Goal: Task Accomplishment & Management: Use online tool/utility

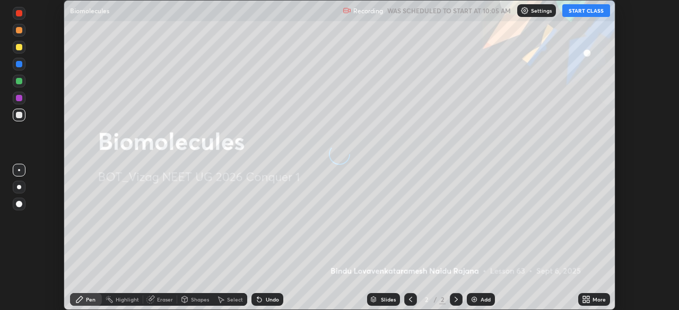
scroll to position [310, 679]
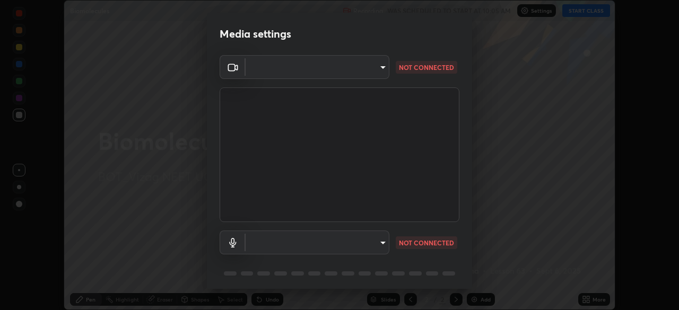
type input "37b2eb4bd6e151fd923b4129c3b633321f77ed1ce5e6ac38fd3002fbd9667c77"
type input "787c22aa0c2ae4f6041953ffcaaf8b244c36bacc6fda4e24a7e9768a8bc8e08a"
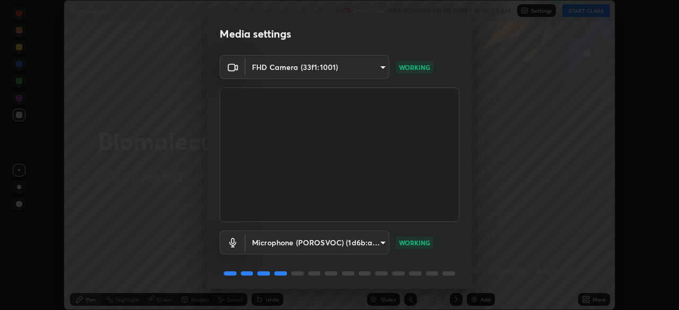
click at [394, 260] on div "Microphone (POROSVOC) (1d6b:a4a7) 787c22aa0c2ae4f6041953ffcaaf8b244c36bacc6fda4…" at bounding box center [340, 257] width 240 height 71
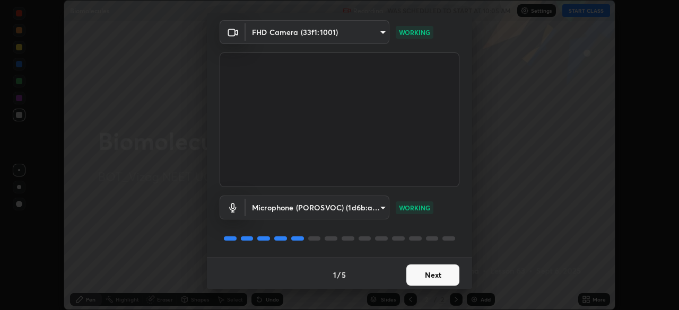
scroll to position [38, 0]
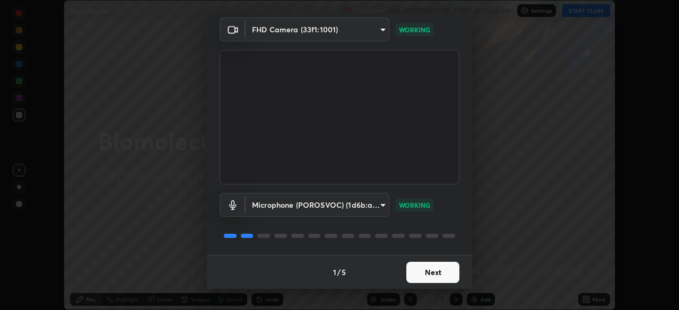
click at [429, 272] on button "Next" at bounding box center [432, 272] width 53 height 21
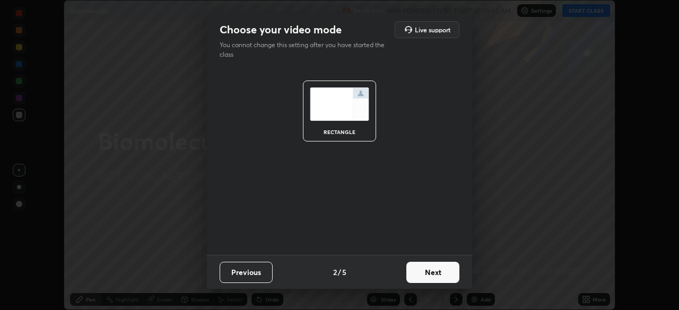
click at [432, 274] on button "Next" at bounding box center [432, 272] width 53 height 21
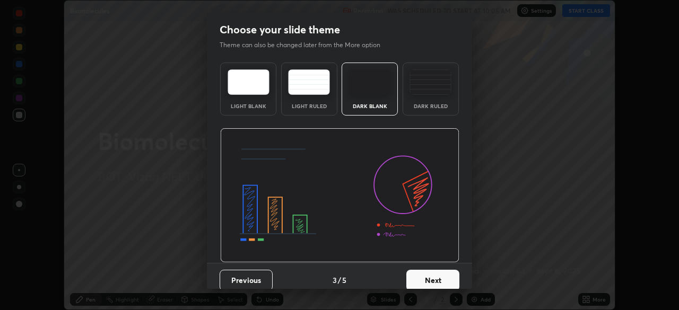
click at [438, 278] on button "Next" at bounding box center [432, 280] width 53 height 21
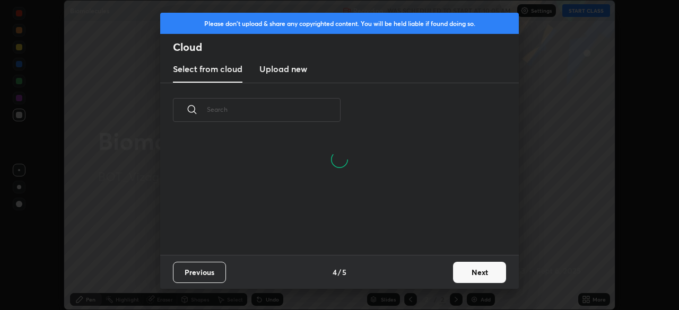
click at [456, 268] on button "Next" at bounding box center [479, 272] width 53 height 21
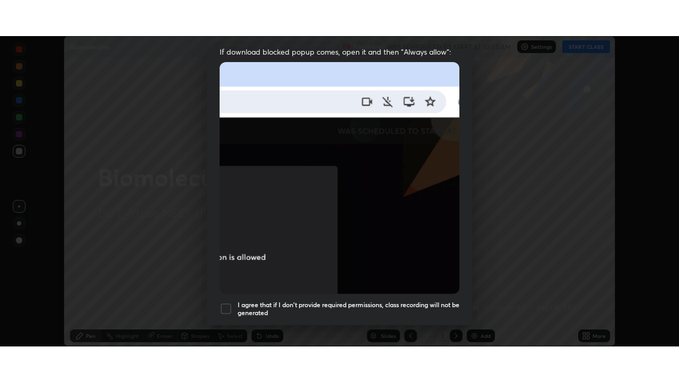
scroll to position [254, 0]
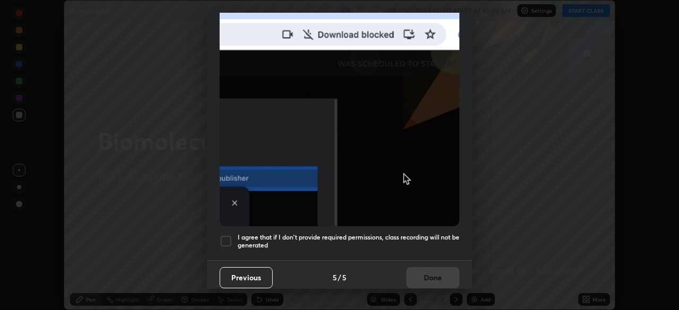
click at [227, 238] on div at bounding box center [226, 241] width 13 height 13
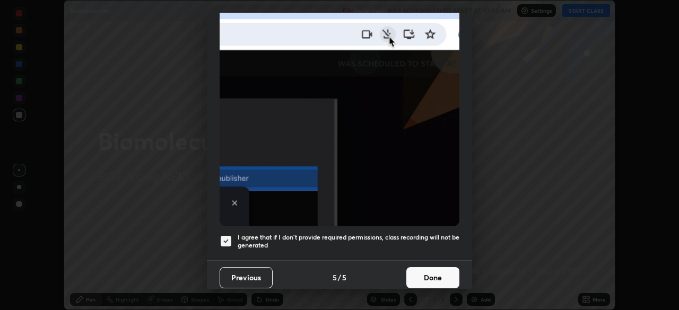
click at [430, 274] on button "Done" at bounding box center [432, 277] width 53 height 21
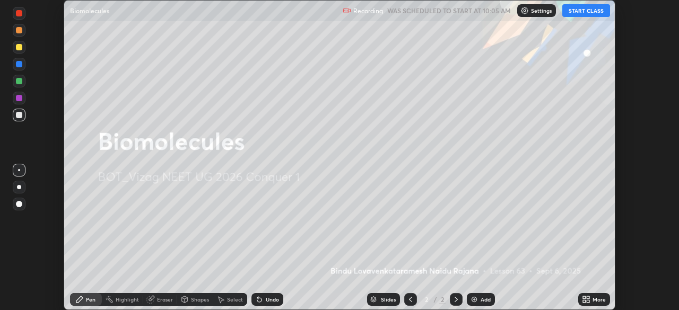
click at [581, 13] on button "START CLASS" at bounding box center [586, 10] width 48 height 13
click at [584, 299] on icon at bounding box center [586, 300] width 8 height 8
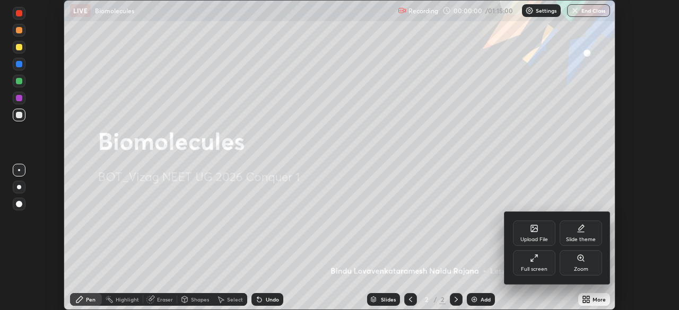
click at [541, 267] on div "Full screen" at bounding box center [534, 269] width 27 height 5
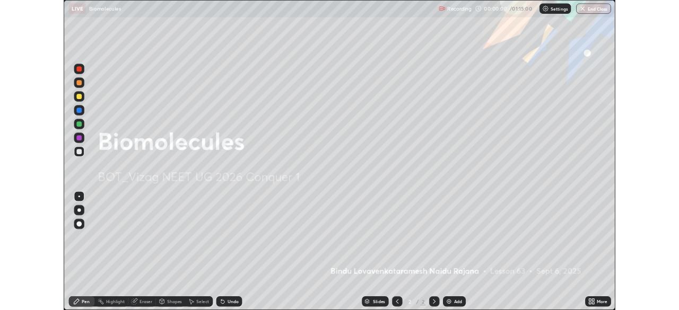
scroll to position [382, 679]
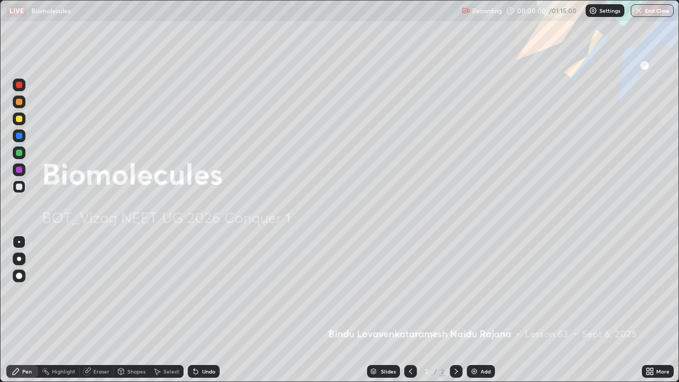
click at [476, 310] on img at bounding box center [474, 371] width 8 height 8
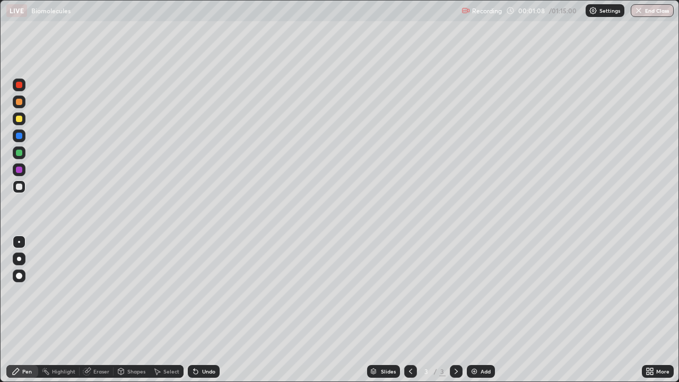
click at [19, 259] on div at bounding box center [19, 259] width 4 height 4
click at [20, 102] on div at bounding box center [19, 102] width 6 height 6
click at [23, 155] on div at bounding box center [19, 152] width 13 height 13
click at [21, 137] on div at bounding box center [19, 136] width 6 height 6
click at [20, 187] on div at bounding box center [19, 187] width 6 height 6
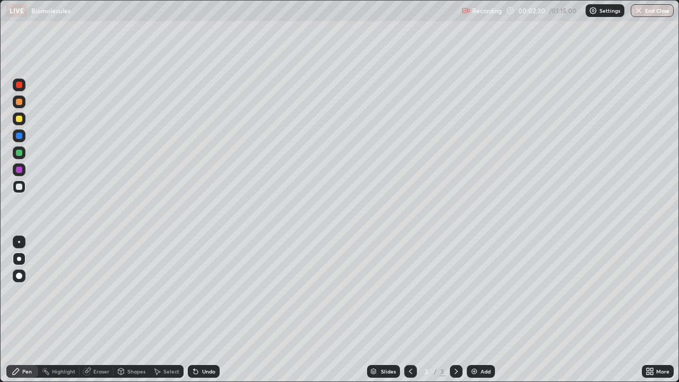
click at [20, 152] on div at bounding box center [19, 153] width 6 height 6
click at [20, 105] on div at bounding box center [19, 102] width 6 height 6
click at [19, 170] on div at bounding box center [19, 170] width 6 height 6
click at [22, 153] on div at bounding box center [19, 153] width 6 height 6
click at [21, 170] on div at bounding box center [19, 170] width 6 height 6
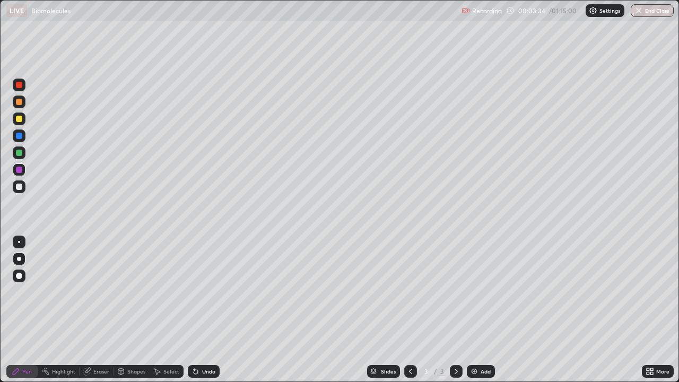
click at [20, 155] on div at bounding box center [19, 153] width 6 height 6
click at [20, 170] on div at bounding box center [19, 170] width 6 height 6
click at [21, 187] on div at bounding box center [19, 187] width 6 height 6
click at [19, 186] on div at bounding box center [19, 187] width 6 height 6
click at [22, 153] on div at bounding box center [19, 153] width 6 height 6
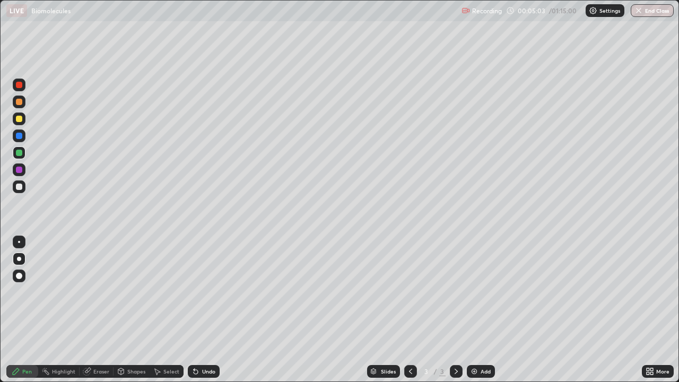
click at [20, 170] on div at bounding box center [19, 170] width 6 height 6
click at [22, 154] on div at bounding box center [19, 153] width 6 height 6
click at [21, 170] on div at bounding box center [19, 170] width 6 height 6
click at [21, 187] on div at bounding box center [19, 187] width 6 height 6
click at [475, 310] on img at bounding box center [474, 371] width 8 height 8
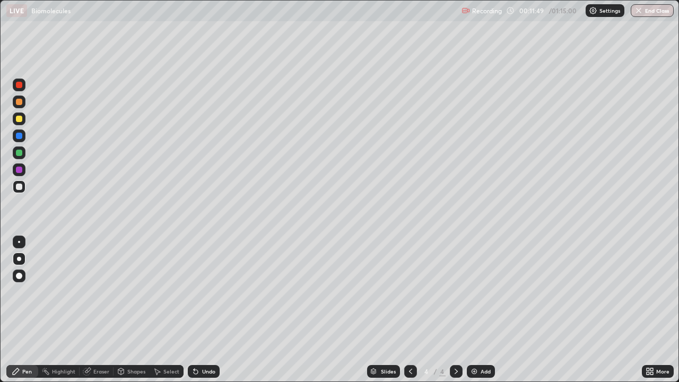
click at [21, 118] on div at bounding box center [19, 119] width 6 height 6
click at [21, 188] on div at bounding box center [19, 187] width 6 height 6
click at [22, 153] on div at bounding box center [19, 153] width 6 height 6
click at [21, 188] on div at bounding box center [19, 187] width 6 height 6
click at [20, 154] on div at bounding box center [19, 153] width 6 height 6
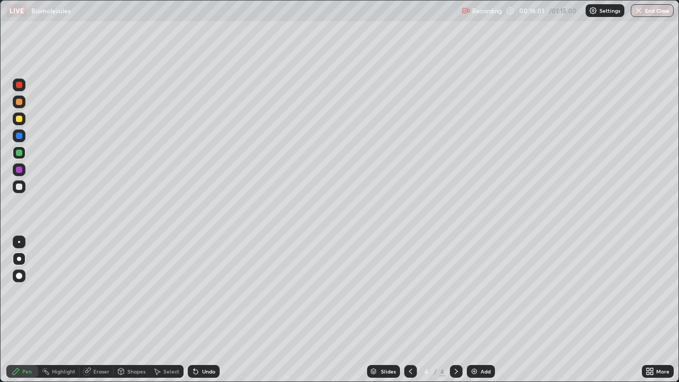
click at [21, 120] on div at bounding box center [19, 119] width 6 height 6
click at [20, 188] on div at bounding box center [19, 187] width 6 height 6
click at [478, 310] on div "Add" at bounding box center [481, 371] width 28 height 13
click at [20, 106] on div at bounding box center [19, 102] width 13 height 13
click at [19, 153] on div at bounding box center [19, 153] width 6 height 6
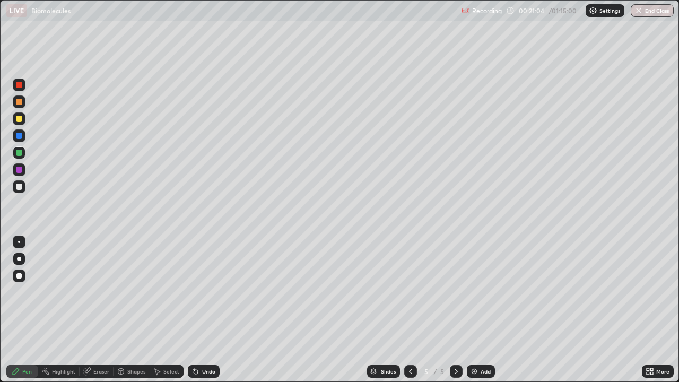
click at [21, 187] on div at bounding box center [19, 187] width 6 height 6
click at [471, 310] on img at bounding box center [474, 371] width 8 height 8
click at [19, 120] on div at bounding box center [19, 119] width 6 height 6
click at [19, 153] on div at bounding box center [19, 153] width 6 height 6
click at [22, 154] on div at bounding box center [19, 153] width 6 height 6
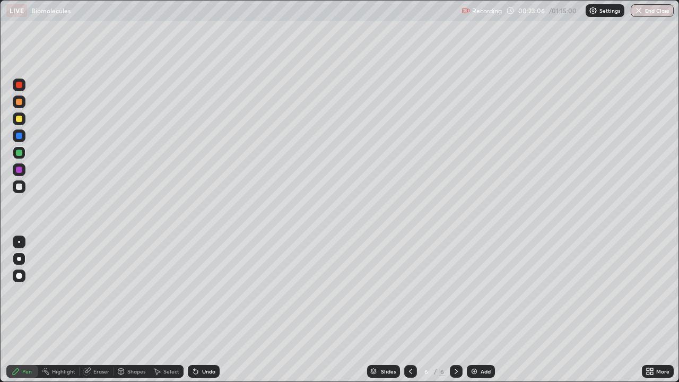
click at [22, 187] on div at bounding box center [19, 187] width 6 height 6
click at [19, 170] on div at bounding box center [19, 170] width 6 height 6
click at [19, 189] on div at bounding box center [19, 187] width 6 height 6
click at [20, 120] on div at bounding box center [19, 119] width 6 height 6
click at [18, 188] on div at bounding box center [19, 187] width 6 height 6
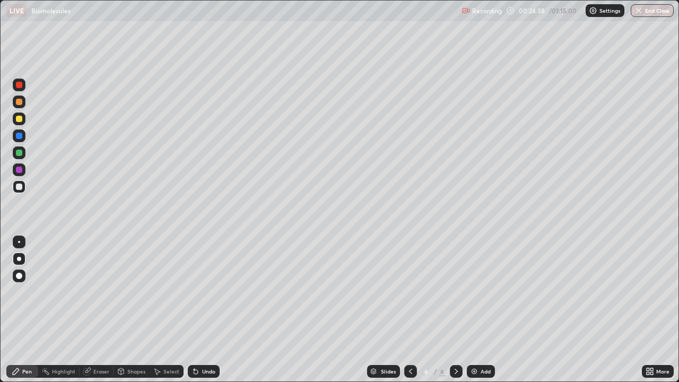
click at [20, 170] on div at bounding box center [19, 170] width 6 height 6
click at [20, 189] on div at bounding box center [19, 187] width 6 height 6
click at [23, 118] on div at bounding box center [19, 118] width 13 height 13
click at [24, 187] on div at bounding box center [19, 186] width 13 height 13
click at [472, 310] on img at bounding box center [474, 371] width 8 height 8
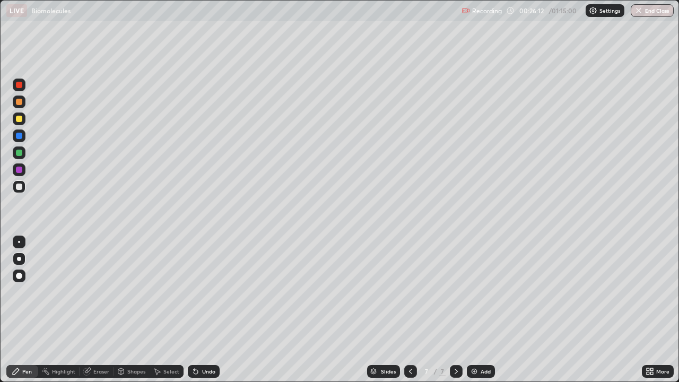
click at [20, 154] on div at bounding box center [19, 153] width 6 height 6
click at [22, 119] on div at bounding box center [19, 119] width 6 height 6
click at [21, 153] on div at bounding box center [19, 153] width 6 height 6
click at [18, 136] on div at bounding box center [19, 136] width 6 height 6
click at [22, 191] on div at bounding box center [19, 186] width 13 height 13
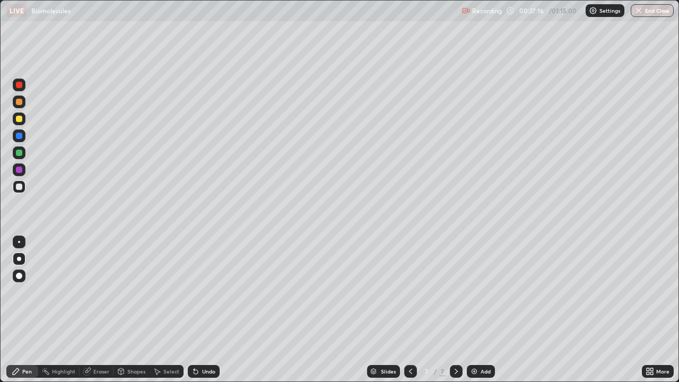
click at [19, 154] on div at bounding box center [19, 153] width 6 height 6
click at [20, 172] on div at bounding box center [19, 170] width 6 height 6
click at [19, 188] on div at bounding box center [19, 187] width 6 height 6
click at [648, 310] on icon at bounding box center [650, 371] width 8 height 8
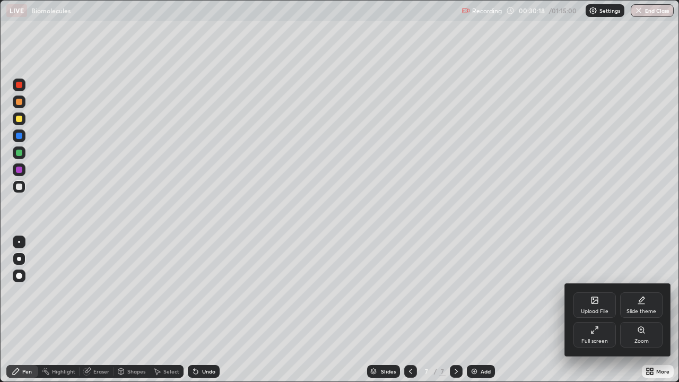
click at [593, 310] on icon at bounding box center [593, 332] width 3 height 3
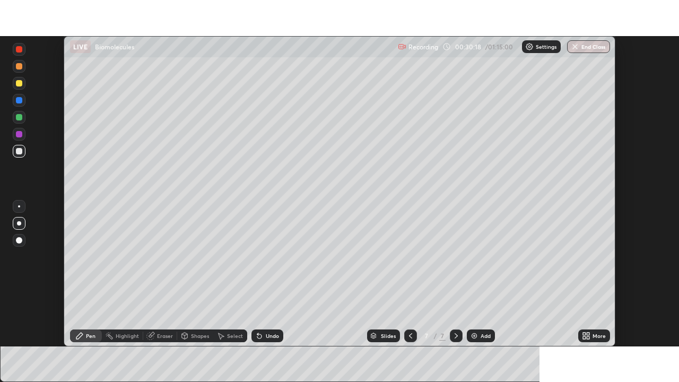
scroll to position [52754, 52385]
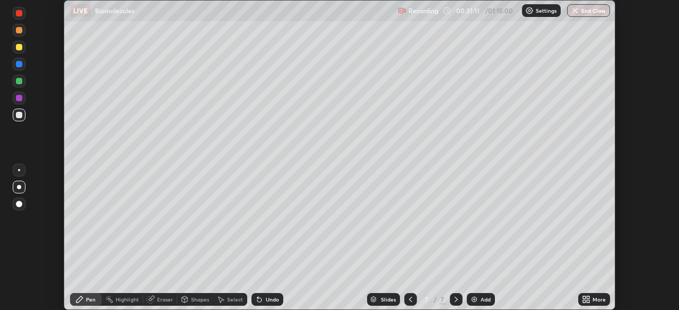
click at [584, 297] on icon at bounding box center [584, 298] width 3 height 3
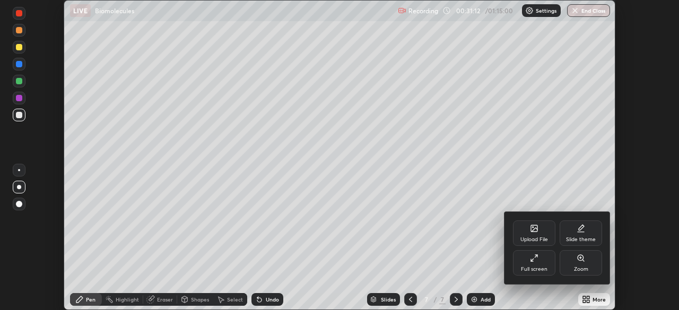
click at [539, 262] on div "Full screen" at bounding box center [534, 262] width 42 height 25
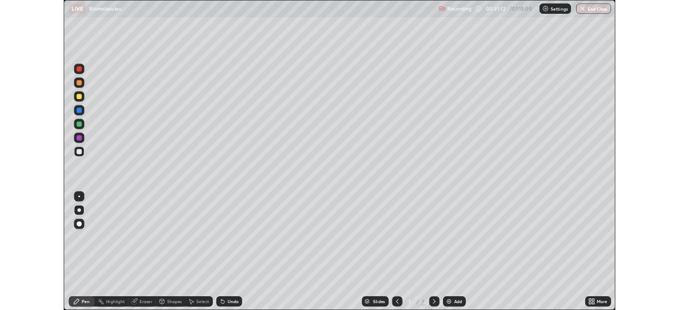
scroll to position [382, 679]
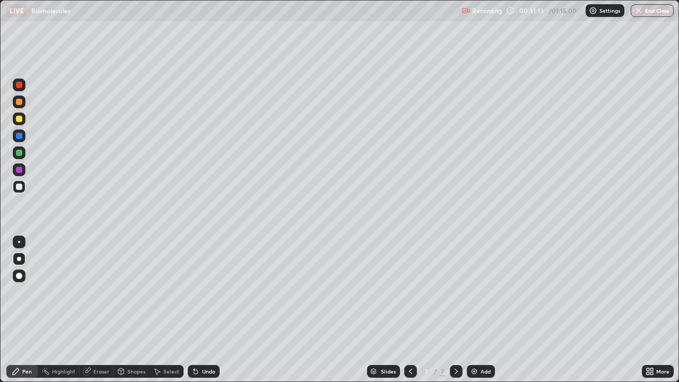
click at [474, 310] on img at bounding box center [474, 371] width 8 height 8
click at [21, 120] on div at bounding box center [19, 119] width 6 height 6
click at [22, 189] on div at bounding box center [19, 187] width 6 height 6
click at [21, 121] on div at bounding box center [19, 119] width 6 height 6
click at [20, 153] on div at bounding box center [19, 153] width 6 height 6
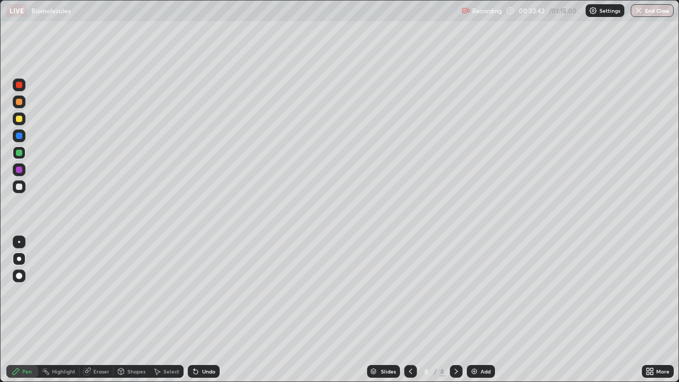
click at [22, 121] on div at bounding box center [19, 119] width 6 height 6
click at [20, 153] on div at bounding box center [19, 153] width 6 height 6
click at [651, 310] on icon at bounding box center [652, 369] width 3 height 3
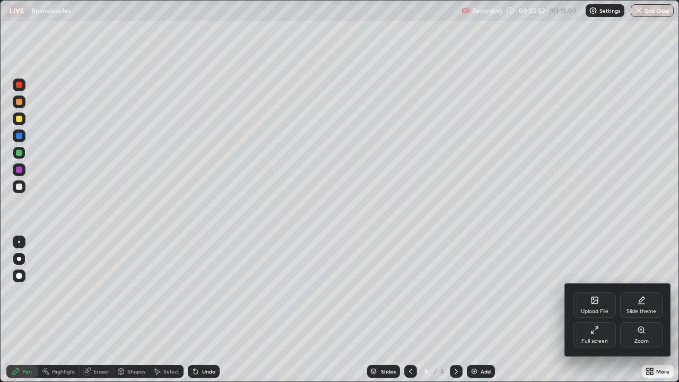
click at [607, 310] on div "Full screen" at bounding box center [595, 334] width 42 height 25
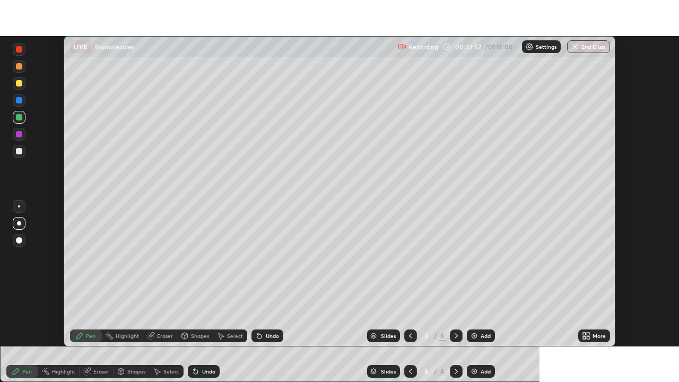
scroll to position [52754, 52385]
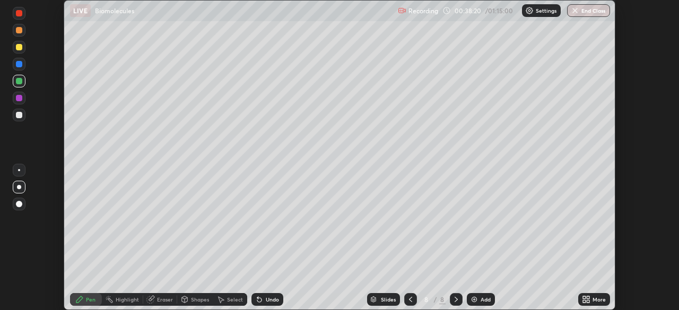
click at [588, 300] on icon at bounding box center [588, 301] width 3 height 3
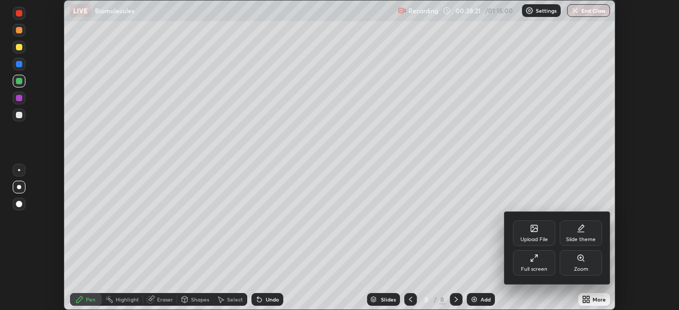
click at [548, 264] on div "Full screen" at bounding box center [534, 262] width 42 height 25
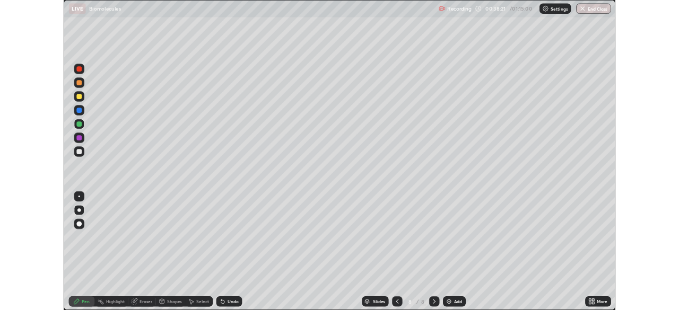
scroll to position [382, 679]
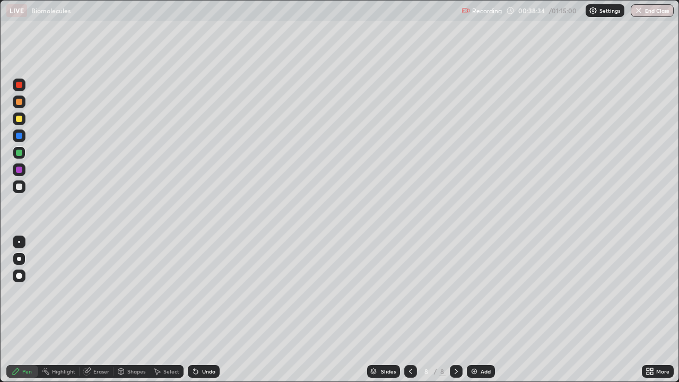
click at [21, 189] on div at bounding box center [19, 187] width 6 height 6
click at [20, 170] on div at bounding box center [19, 170] width 6 height 6
click at [23, 191] on div at bounding box center [19, 186] width 13 height 13
click at [410, 310] on icon at bounding box center [410, 371] width 8 height 8
click at [458, 310] on icon at bounding box center [456, 371] width 8 height 8
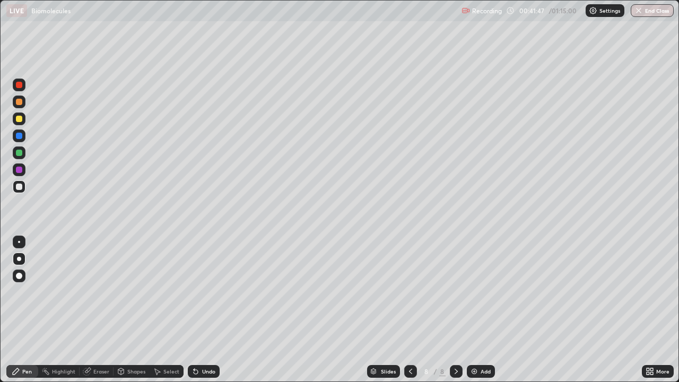
click at [481, 310] on div "Add" at bounding box center [486, 371] width 10 height 5
click at [20, 121] on div at bounding box center [19, 119] width 6 height 6
click at [20, 189] on div at bounding box center [19, 187] width 6 height 6
click at [23, 157] on div at bounding box center [19, 152] width 13 height 13
click at [19, 191] on div at bounding box center [19, 186] width 13 height 13
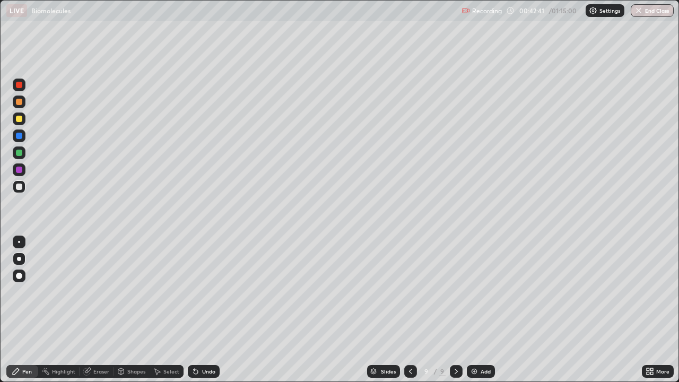
click at [21, 119] on div at bounding box center [19, 119] width 6 height 6
click at [100, 310] on div "Eraser" at bounding box center [101, 371] width 16 height 5
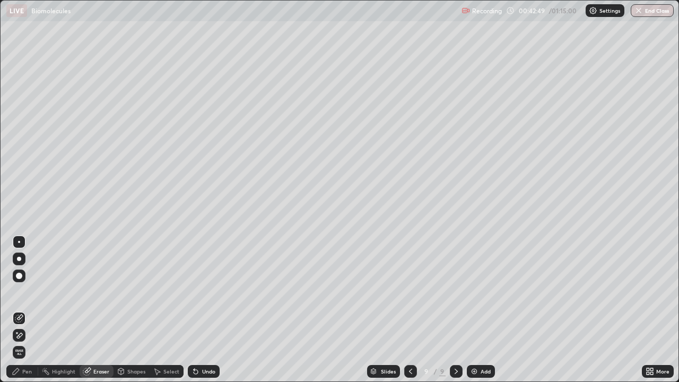
click at [25, 310] on div "Pen" at bounding box center [27, 371] width 10 height 5
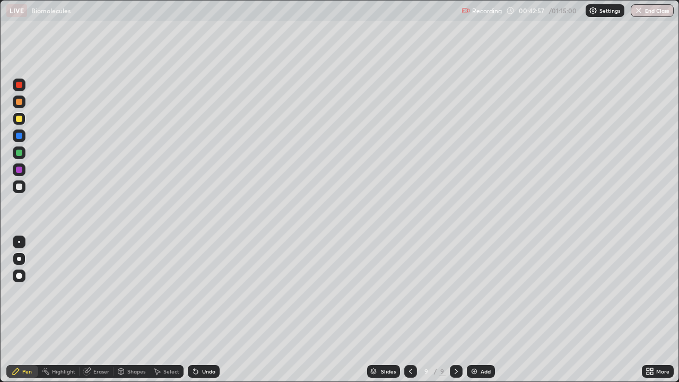
click at [21, 188] on div at bounding box center [19, 187] width 6 height 6
click at [18, 152] on div at bounding box center [19, 153] width 6 height 6
click at [472, 310] on img at bounding box center [474, 371] width 8 height 8
click at [21, 189] on div at bounding box center [19, 187] width 6 height 6
click at [21, 155] on div at bounding box center [19, 153] width 6 height 6
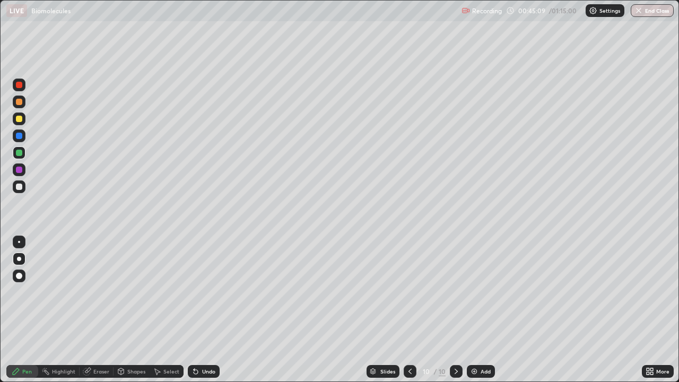
click at [20, 154] on div at bounding box center [19, 153] width 6 height 6
click at [21, 188] on div at bounding box center [19, 187] width 6 height 6
click at [19, 154] on div at bounding box center [19, 153] width 6 height 6
click at [22, 184] on div at bounding box center [19, 186] width 13 height 13
click at [22, 119] on div at bounding box center [19, 119] width 6 height 6
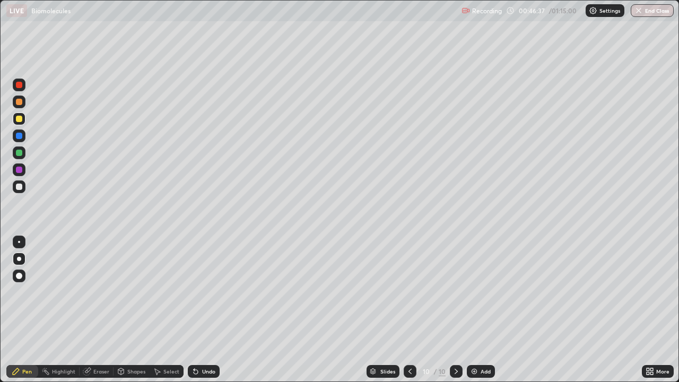
click at [21, 155] on div at bounding box center [19, 153] width 6 height 6
click at [21, 168] on div at bounding box center [19, 170] width 6 height 6
click at [21, 187] on div at bounding box center [19, 187] width 6 height 6
click at [22, 118] on div at bounding box center [19, 119] width 6 height 6
click at [23, 153] on div at bounding box center [19, 152] width 13 height 13
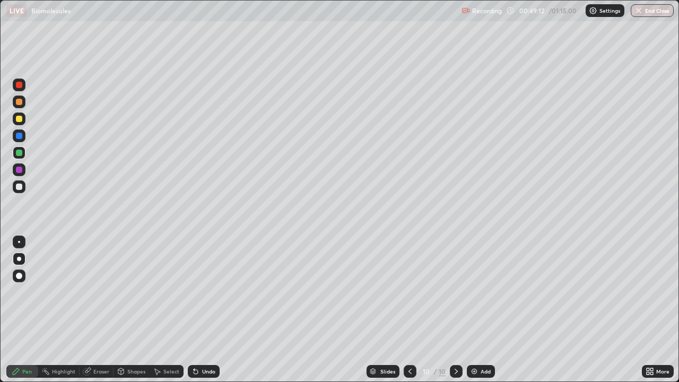
click at [19, 191] on div at bounding box center [19, 186] width 13 height 13
click at [648, 310] on icon at bounding box center [648, 369] width 3 height 3
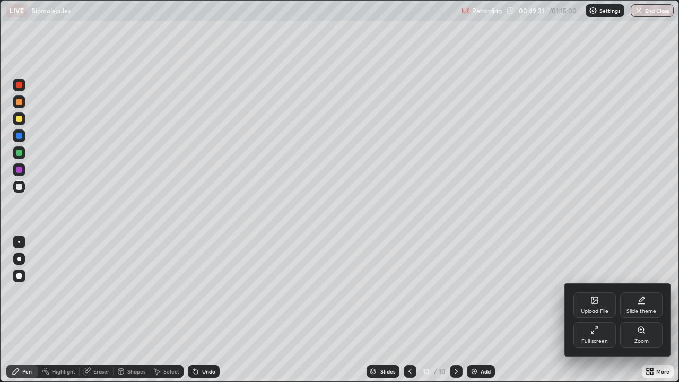
click at [603, 310] on div "Full screen" at bounding box center [595, 334] width 42 height 25
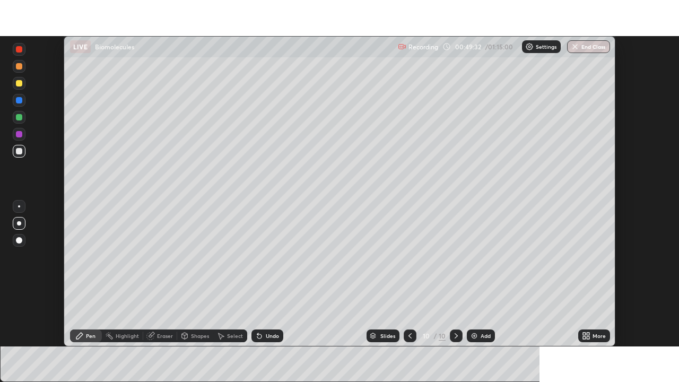
scroll to position [52754, 52385]
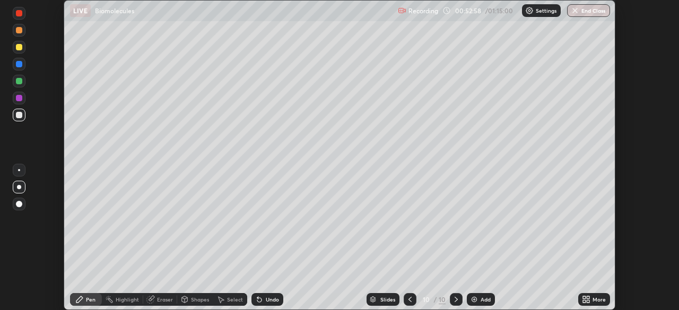
click at [586, 299] on icon at bounding box center [586, 300] width 8 height 8
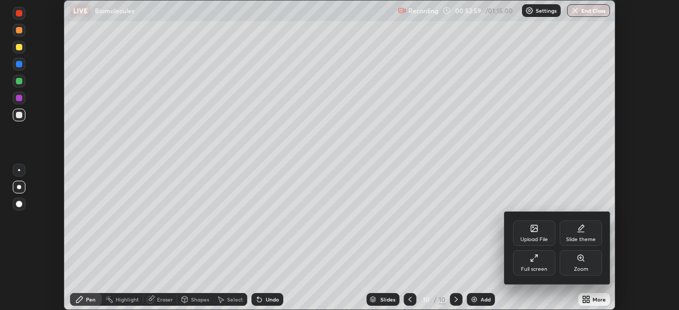
click at [536, 257] on icon at bounding box center [534, 258] width 8 height 8
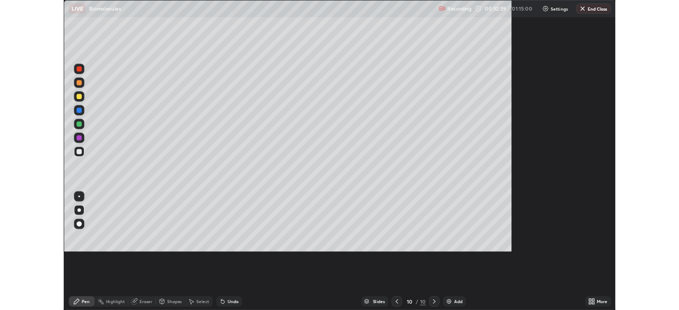
scroll to position [382, 679]
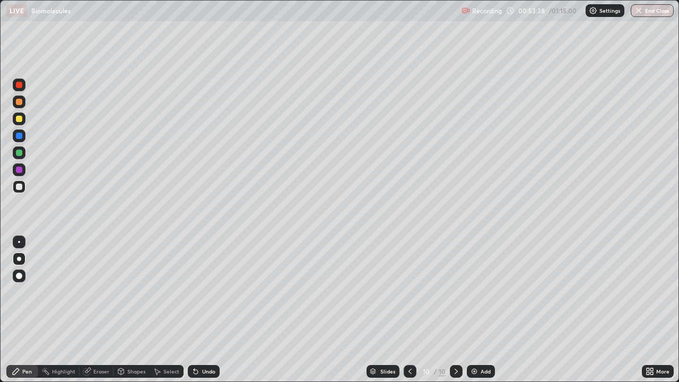
click at [19, 169] on div at bounding box center [19, 170] width 6 height 6
click at [103, 310] on div "Eraser" at bounding box center [101, 371] width 16 height 5
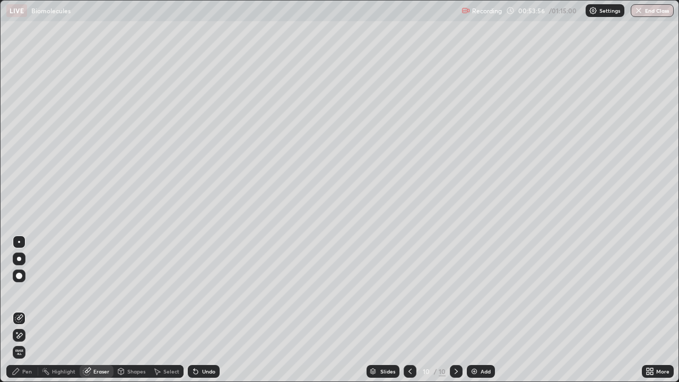
click at [31, 310] on div "Pen" at bounding box center [27, 371] width 10 height 5
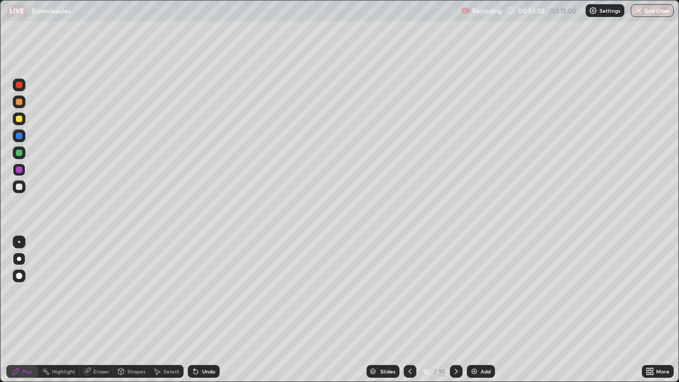
click at [21, 122] on div at bounding box center [19, 119] width 6 height 6
click at [19, 169] on div at bounding box center [19, 170] width 6 height 6
click at [20, 152] on div at bounding box center [19, 153] width 6 height 6
click at [21, 121] on div at bounding box center [19, 119] width 6 height 6
click at [484, 310] on div "Add" at bounding box center [486, 371] width 10 height 5
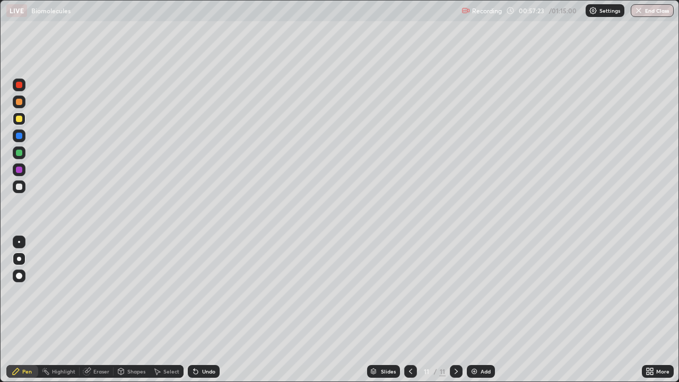
click at [22, 186] on div at bounding box center [19, 187] width 6 height 6
click at [20, 102] on div at bounding box center [19, 102] width 6 height 6
click at [21, 155] on div at bounding box center [19, 153] width 6 height 6
click at [19, 120] on div at bounding box center [19, 119] width 6 height 6
click at [21, 153] on div at bounding box center [19, 153] width 6 height 6
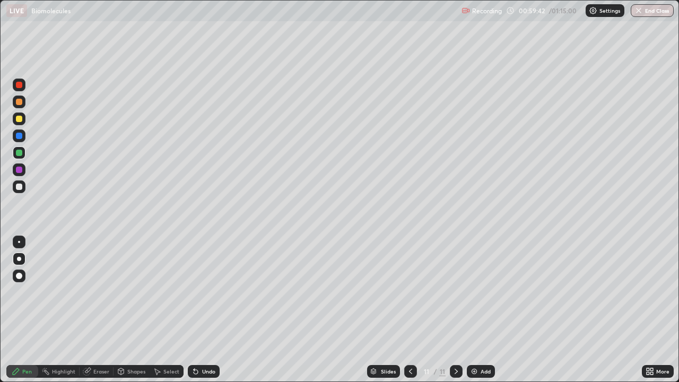
click at [100, 310] on div "Eraser" at bounding box center [101, 371] width 16 height 5
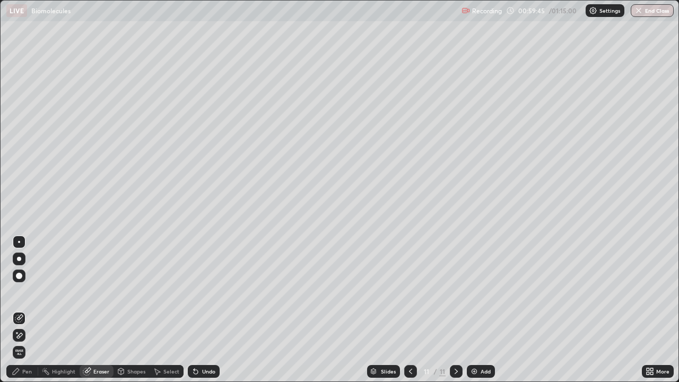
click at [25, 310] on div "Pen" at bounding box center [27, 371] width 10 height 5
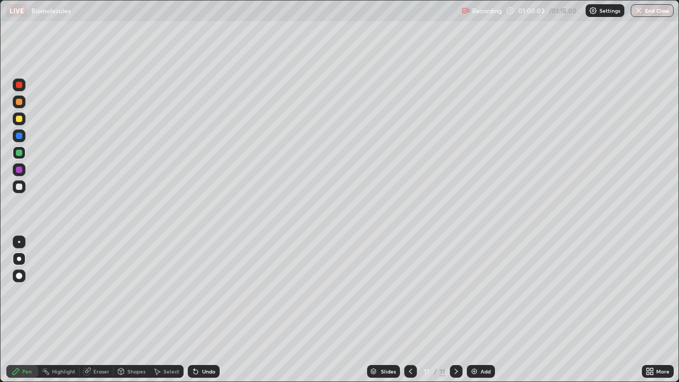
click at [21, 118] on div at bounding box center [19, 119] width 6 height 6
click at [19, 188] on div at bounding box center [19, 187] width 6 height 6
click at [19, 169] on div at bounding box center [19, 170] width 6 height 6
click at [21, 122] on div at bounding box center [19, 118] width 13 height 13
click at [20, 135] on div at bounding box center [19, 136] width 6 height 6
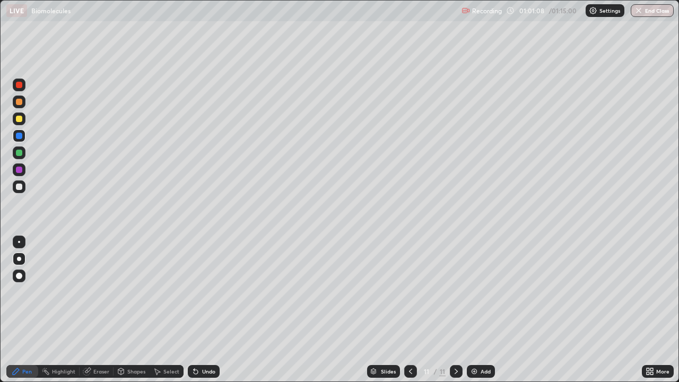
click at [19, 170] on div at bounding box center [19, 170] width 6 height 6
click at [21, 186] on div at bounding box center [19, 187] width 6 height 6
click at [20, 153] on div at bounding box center [19, 153] width 6 height 6
click at [20, 117] on div at bounding box center [19, 119] width 6 height 6
click at [19, 242] on div at bounding box center [19, 242] width 2 height 2
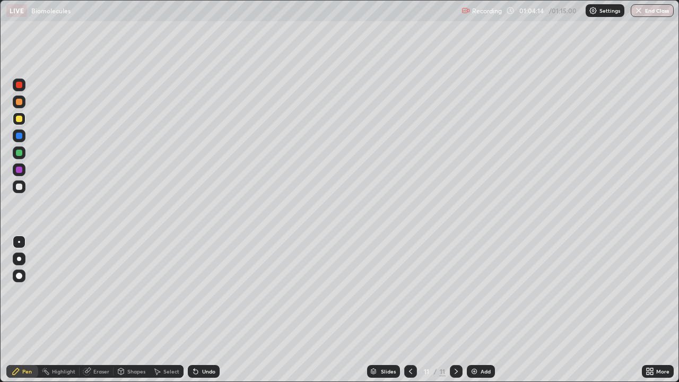
click at [648, 310] on icon at bounding box center [648, 369] width 3 height 3
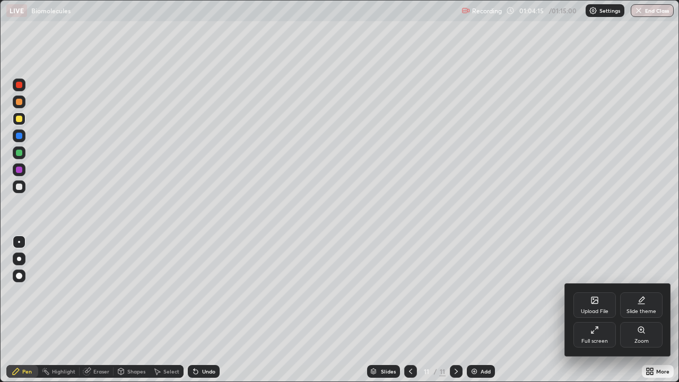
click at [601, 310] on div "Full screen" at bounding box center [595, 334] width 42 height 25
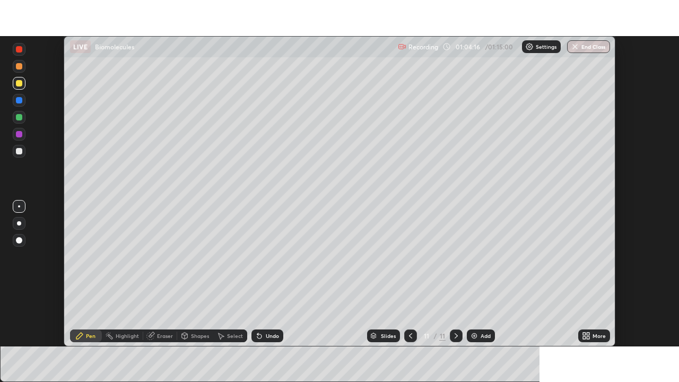
scroll to position [52754, 52385]
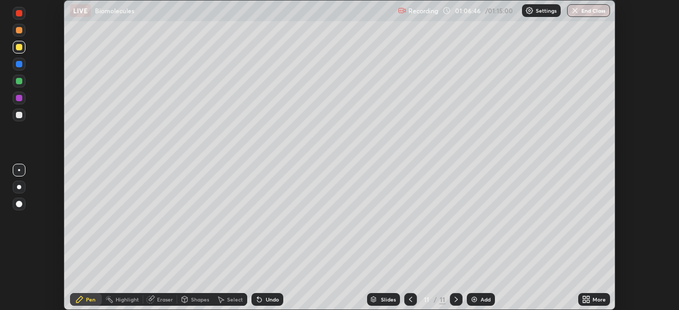
click at [583, 300] on icon at bounding box center [584, 301] width 3 height 3
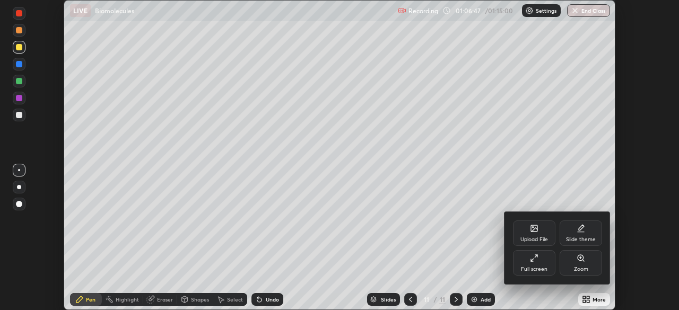
click at [541, 264] on div "Full screen" at bounding box center [534, 262] width 42 height 25
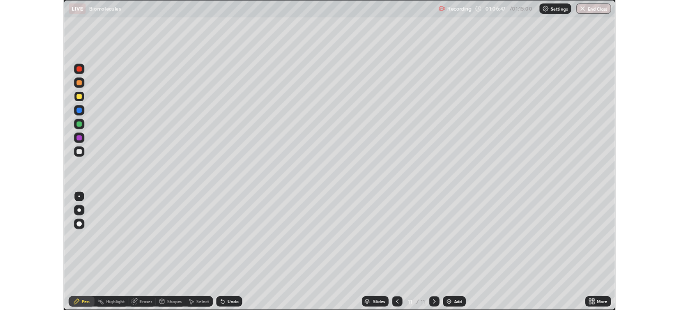
scroll to position [382, 679]
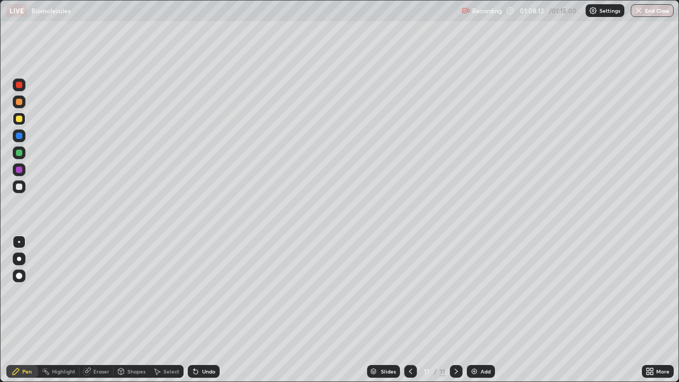
click at [487, 310] on div "Add" at bounding box center [486, 371] width 10 height 5
click at [23, 187] on div at bounding box center [19, 186] width 13 height 13
click at [20, 258] on div at bounding box center [19, 259] width 4 height 4
click at [105, 310] on div "Eraser" at bounding box center [101, 371] width 16 height 5
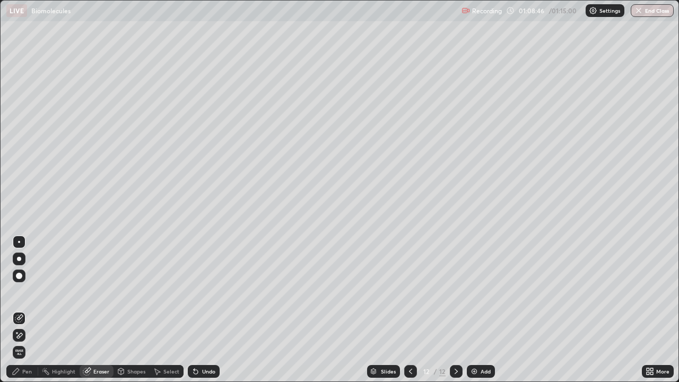
click at [29, 310] on div "Pen" at bounding box center [27, 371] width 10 height 5
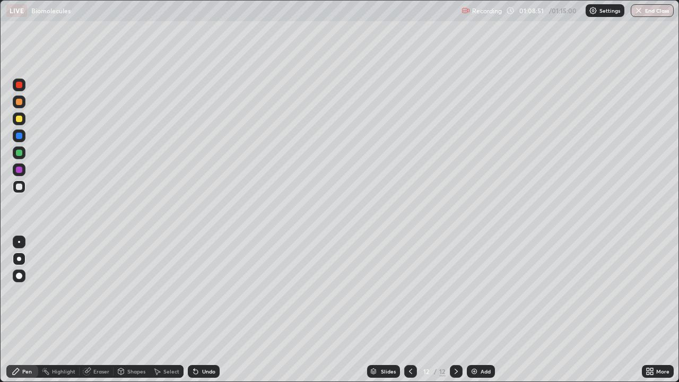
click at [20, 153] on div at bounding box center [19, 153] width 6 height 6
click at [22, 188] on div at bounding box center [19, 187] width 6 height 6
click at [22, 172] on div at bounding box center [19, 169] width 13 height 13
click at [22, 152] on div at bounding box center [19, 153] width 6 height 6
click at [21, 188] on div at bounding box center [19, 187] width 6 height 6
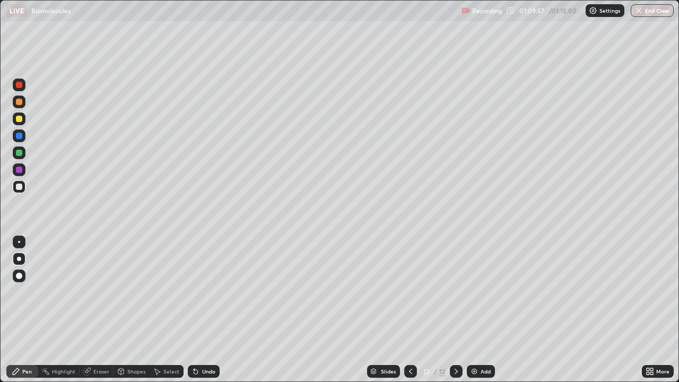
click at [23, 154] on div at bounding box center [19, 152] width 13 height 13
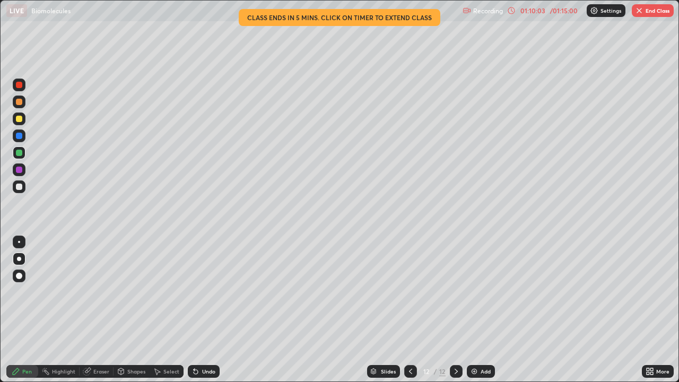
click at [21, 187] on div at bounding box center [19, 187] width 6 height 6
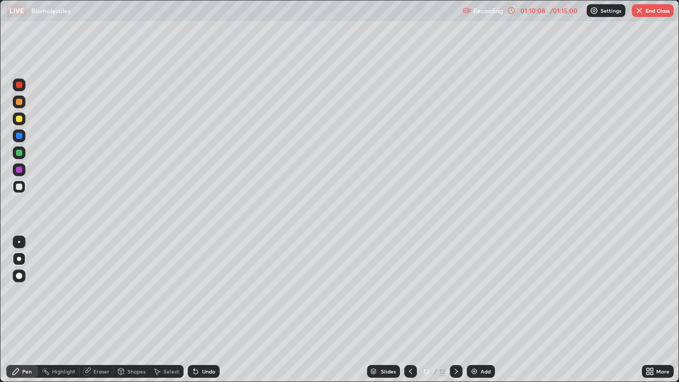
click at [21, 155] on div at bounding box center [19, 153] width 6 height 6
click at [20, 192] on div at bounding box center [19, 186] width 13 height 13
click at [19, 102] on div at bounding box center [19, 102] width 6 height 6
click at [19, 153] on div at bounding box center [19, 153] width 6 height 6
click at [21, 187] on div at bounding box center [19, 187] width 6 height 6
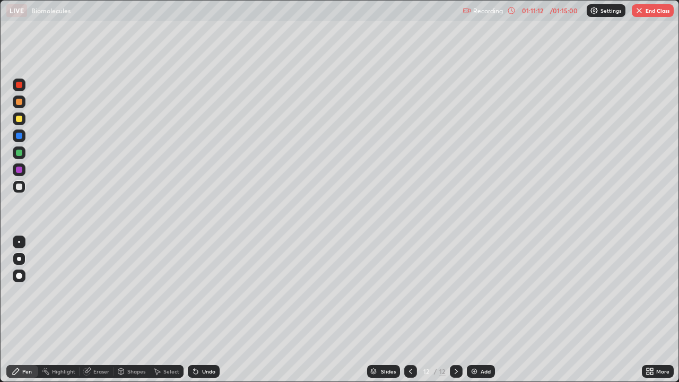
click at [19, 157] on div at bounding box center [19, 152] width 13 height 13
click at [21, 103] on div at bounding box center [19, 102] width 6 height 6
click at [20, 187] on div at bounding box center [19, 187] width 6 height 6
click at [650, 310] on icon at bounding box center [650, 371] width 8 height 8
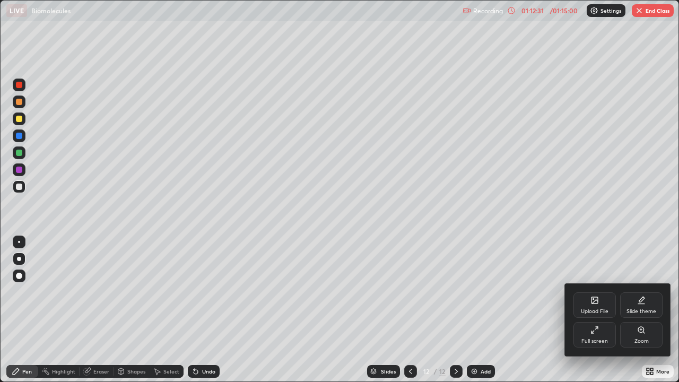
click at [593, 310] on div "Full screen" at bounding box center [595, 334] width 42 height 25
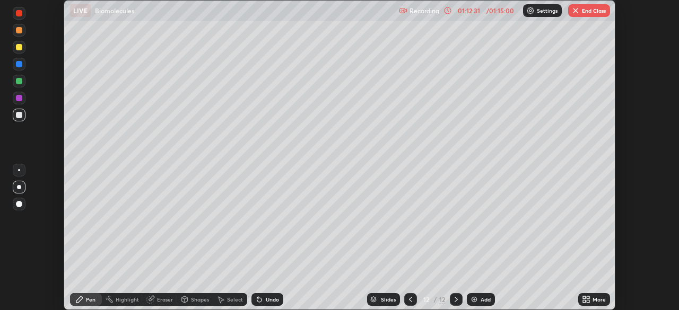
scroll to position [52754, 52385]
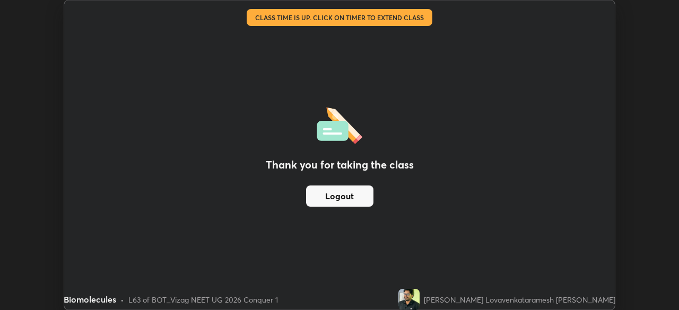
click at [357, 195] on button "Logout" at bounding box center [339, 196] width 67 height 21
